Goal: Entertainment & Leisure: Consume media (video, audio)

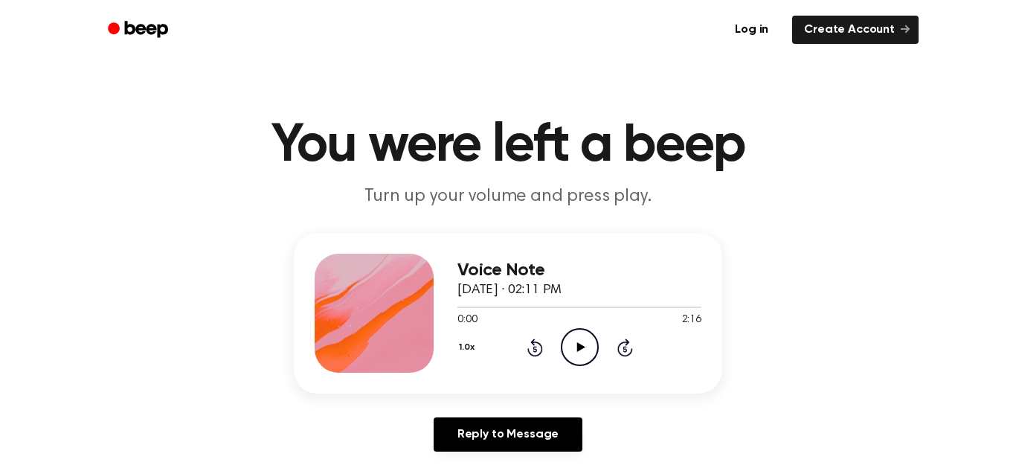
click at [575, 353] on icon "Play Audio" at bounding box center [580, 347] width 38 height 38
click at [587, 359] on icon "Pause Audio" at bounding box center [580, 347] width 38 height 38
click at [570, 359] on icon "Play Audio" at bounding box center [580, 347] width 38 height 38
click at [574, 353] on icon "Pause Audio" at bounding box center [580, 347] width 38 height 38
click at [562, 350] on circle at bounding box center [580, 347] width 36 height 36
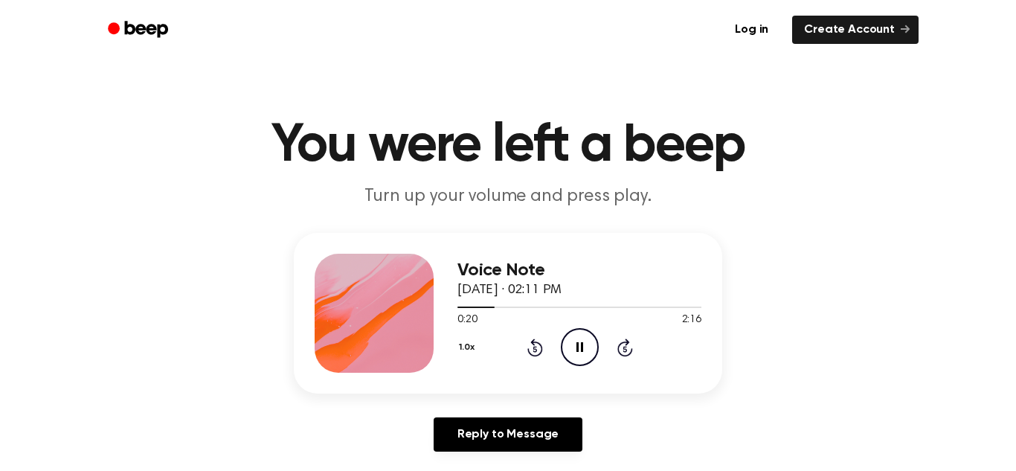
click at [585, 342] on icon "Pause Audio" at bounding box center [580, 347] width 38 height 38
click at [585, 339] on icon "Play Audio" at bounding box center [580, 347] width 38 height 38
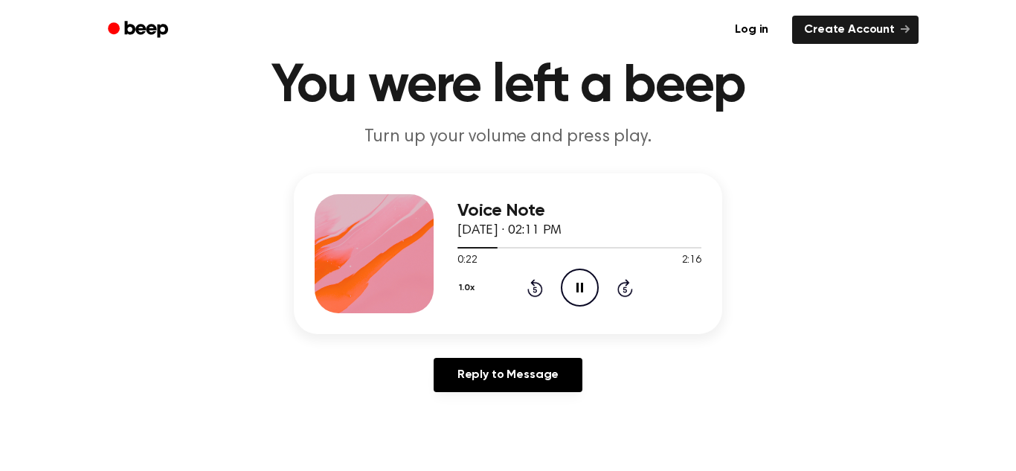
scroll to position [60, 0]
click at [580, 286] on icon at bounding box center [579, 287] width 7 height 10
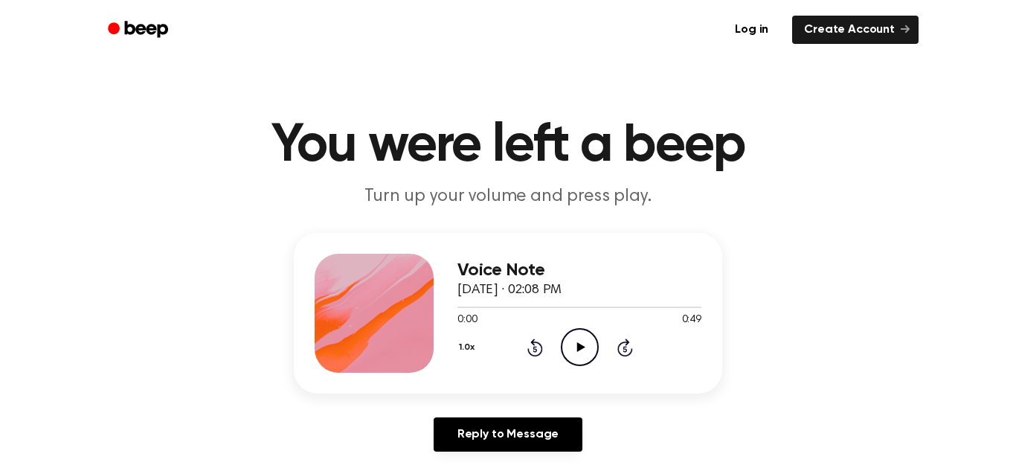
click at [575, 344] on icon "Play Audio" at bounding box center [580, 347] width 38 height 38
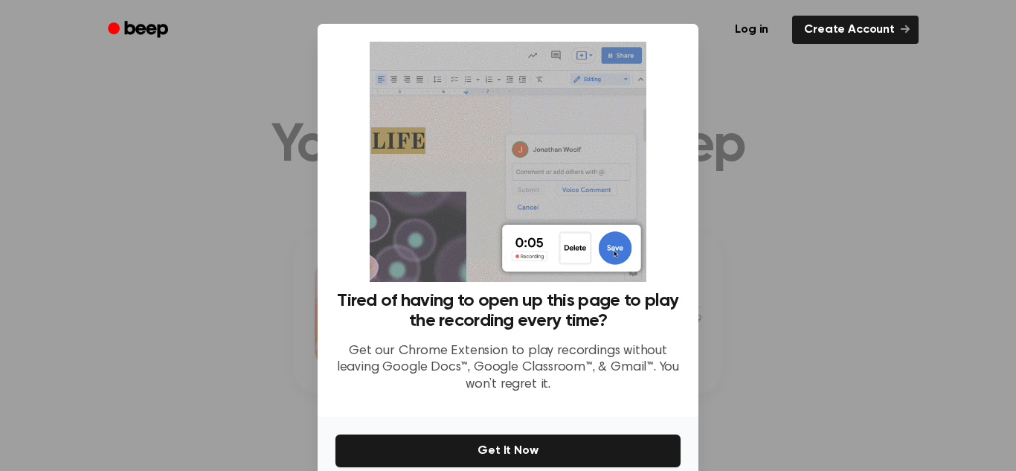
click at [698, 216] on div "Tired of having to open up this page to play the recording every time? Get our …" at bounding box center [508, 220] width 381 height 393
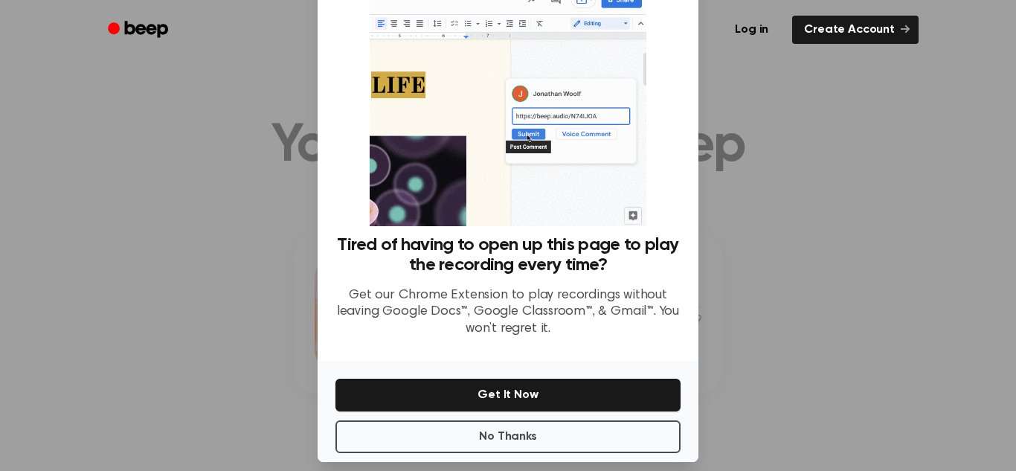
scroll to position [71, 0]
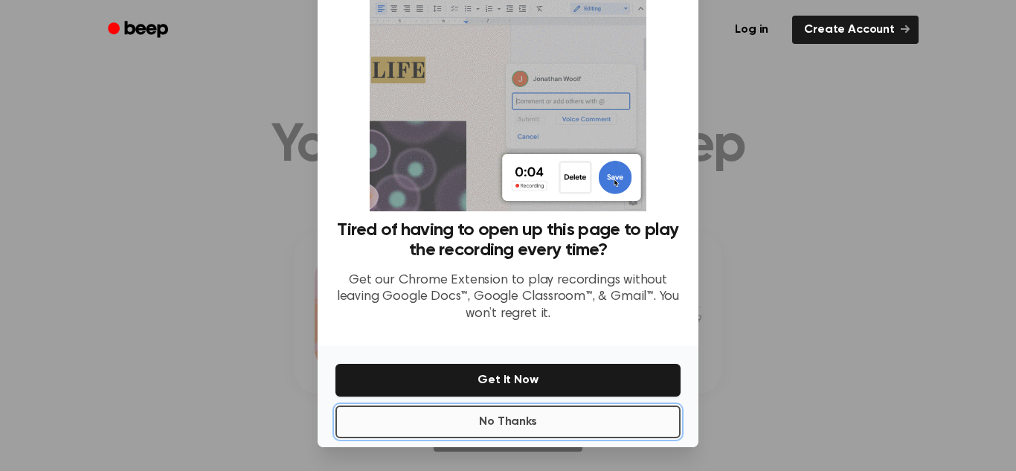
click at [530, 427] on button "No Thanks" at bounding box center [507, 421] width 345 height 33
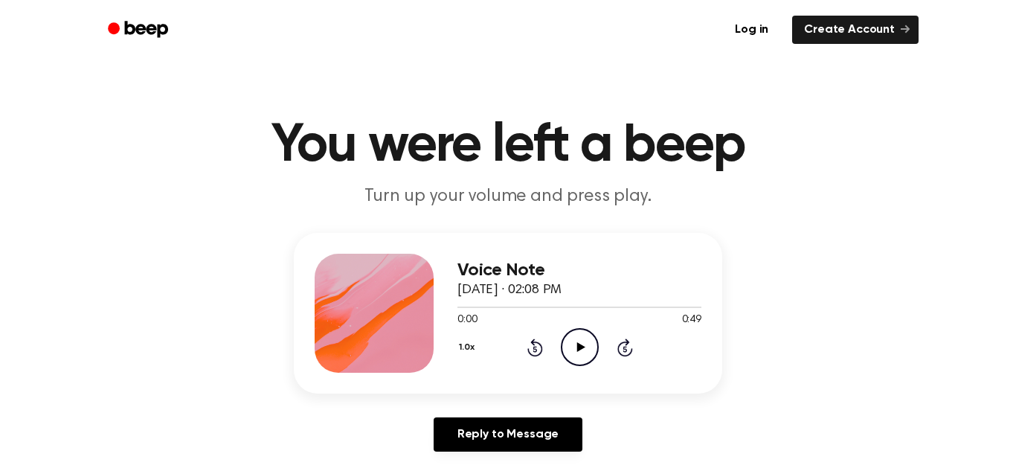
click at [572, 341] on icon "Play Audio" at bounding box center [580, 347] width 38 height 38
click at [582, 348] on icon at bounding box center [579, 347] width 7 height 10
click at [592, 345] on icon "Play Audio" at bounding box center [580, 347] width 38 height 38
click at [588, 364] on icon "Pause Audio" at bounding box center [580, 347] width 38 height 38
click at [595, 347] on icon "Play Audio" at bounding box center [580, 347] width 38 height 38
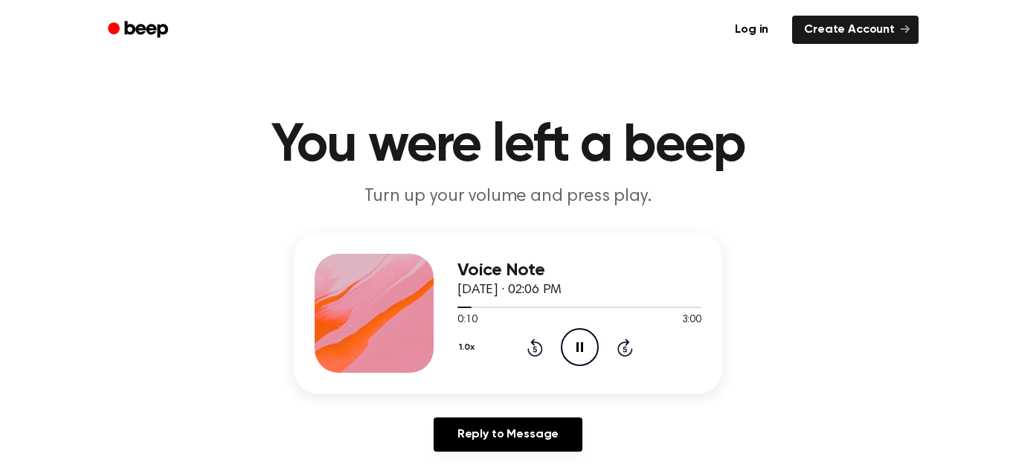
click at [620, 347] on icon "Skip 5 seconds" at bounding box center [625, 347] width 16 height 19
click at [585, 349] on icon "Pause Audio" at bounding box center [580, 347] width 38 height 38
click at [585, 349] on icon "Play Audio" at bounding box center [580, 347] width 38 height 38
click at [634, 349] on div "1.0x Rewind 5 seconds Pause Audio Skip 5 seconds" at bounding box center [579, 347] width 244 height 38
click at [627, 349] on icon "Skip 5 seconds" at bounding box center [625, 347] width 16 height 19
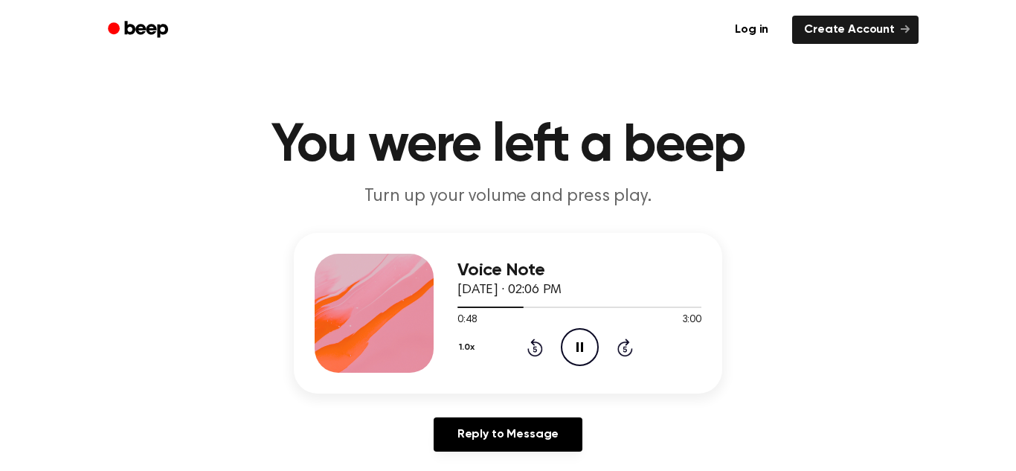
click at [627, 349] on icon "Skip 5 seconds" at bounding box center [625, 347] width 16 height 19
click at [591, 348] on icon "Pause Audio" at bounding box center [580, 347] width 38 height 38
